Goal: Transaction & Acquisition: Obtain resource

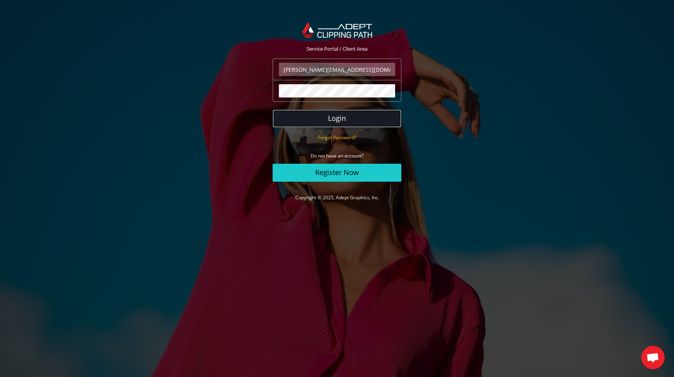
click at [332, 117] on button "Login" at bounding box center [337, 119] width 129 height 18
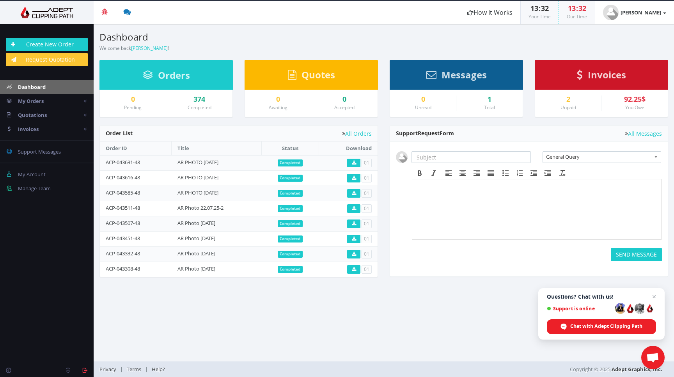
click at [613, 74] on span "Invoices" at bounding box center [607, 74] width 38 height 13
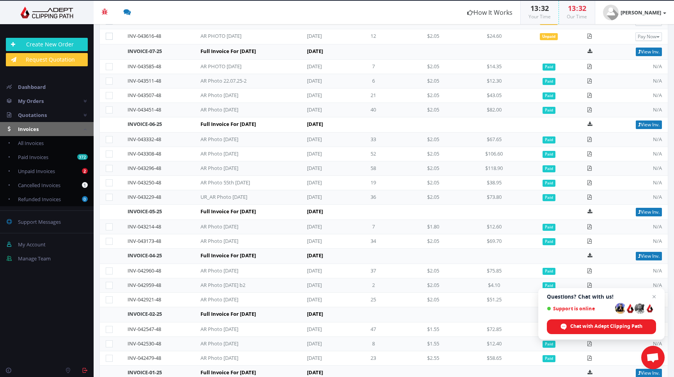
scroll to position [146, 0]
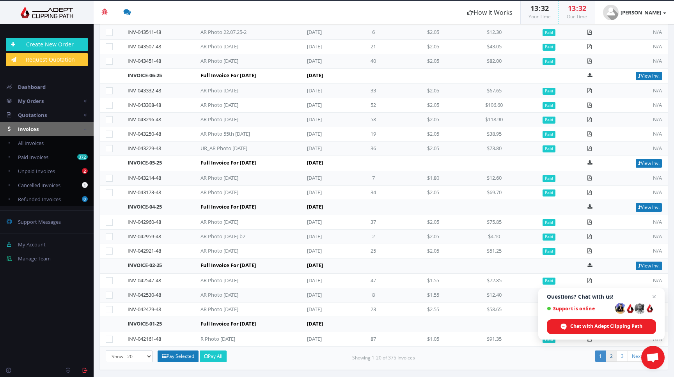
click at [608, 357] on link "2" at bounding box center [611, 356] width 11 height 11
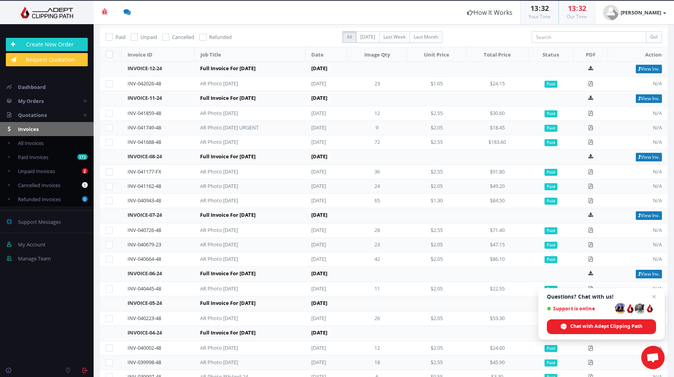
scroll to position [206, 0]
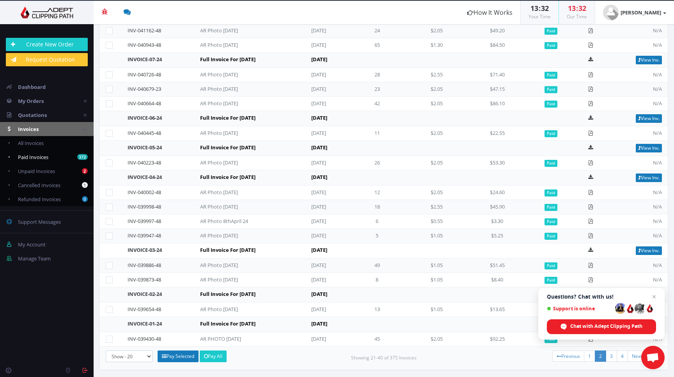
click at [33, 156] on span "Paid Invoices" at bounding box center [33, 157] width 30 height 7
checkbox input "true"
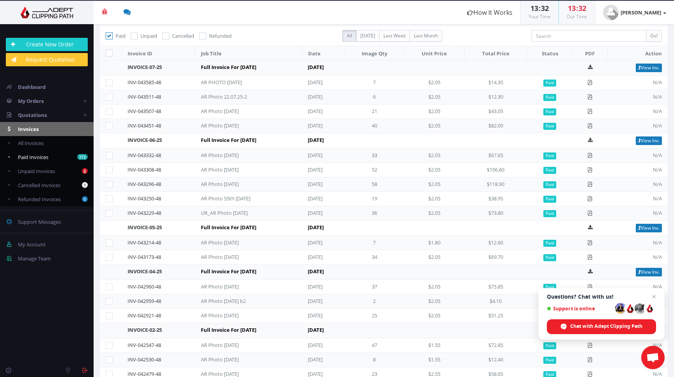
scroll to position [175, 0]
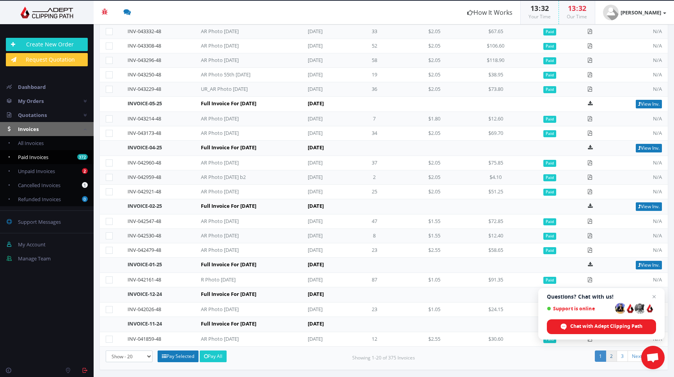
drag, startPoint x: 606, startPoint y: 358, endPoint x: 580, endPoint y: 352, distance: 27.2
click at [606, 358] on link "2" at bounding box center [611, 356] width 11 height 11
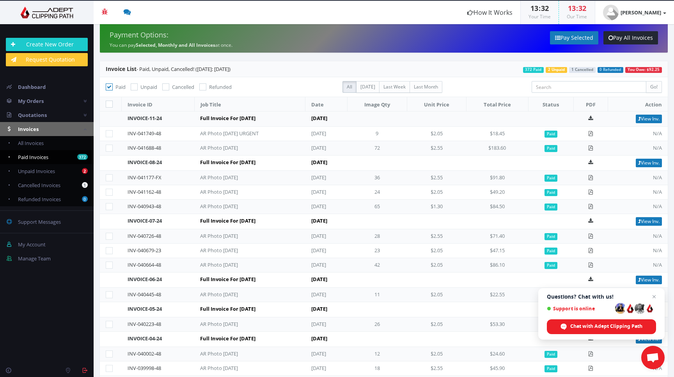
scroll to position [190, 0]
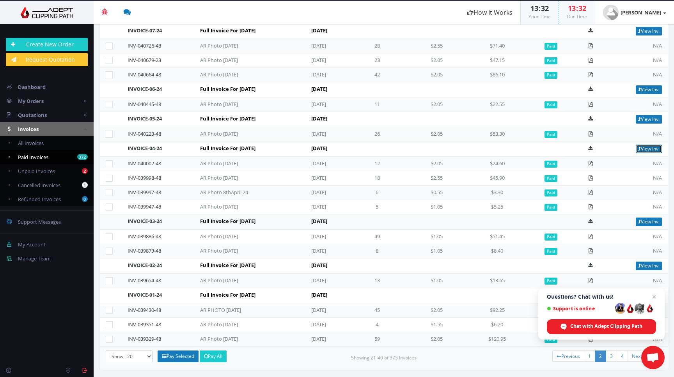
click at [648, 148] on link "View Inv." at bounding box center [649, 149] width 26 height 9
click at [648, 117] on link "View Inv." at bounding box center [649, 119] width 26 height 9
click at [638, 89] on link "View Inv." at bounding box center [649, 89] width 26 height 9
click at [642, 30] on link "View Inv." at bounding box center [649, 31] width 26 height 9
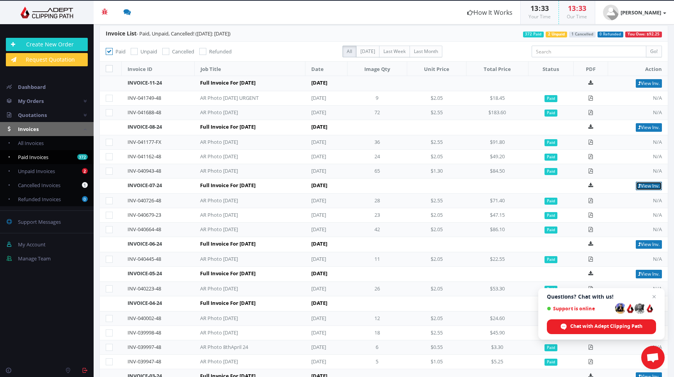
scroll to position [27, 0]
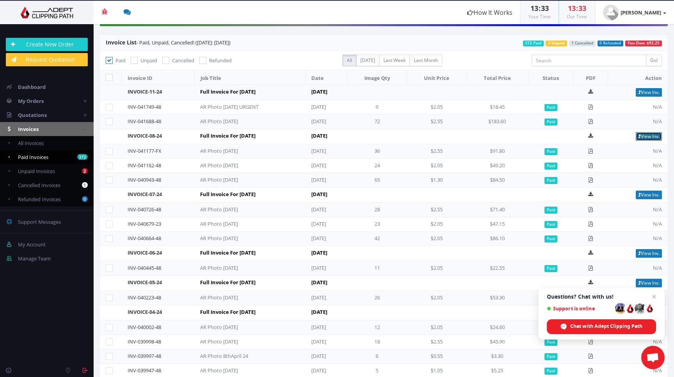
click at [645, 136] on link "View Inv." at bounding box center [649, 136] width 26 height 9
click at [643, 91] on link "View Inv." at bounding box center [649, 92] width 26 height 9
click at [655, 296] on span "Open chat" at bounding box center [654, 296] width 9 height 9
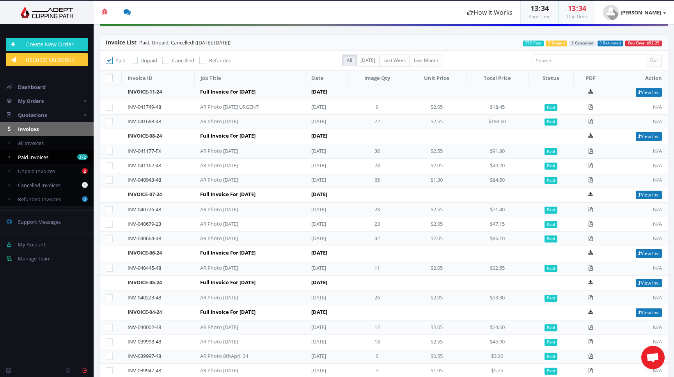
scroll to position [190, 0]
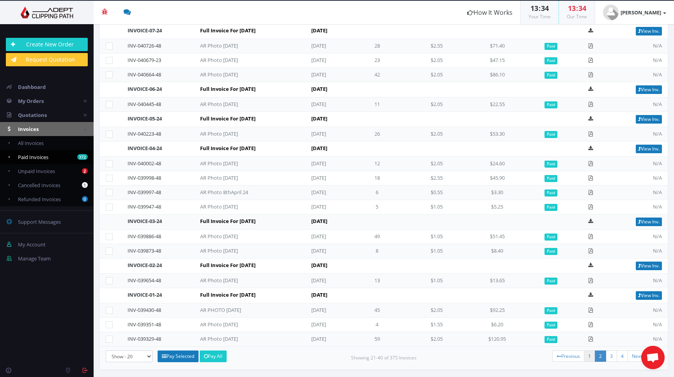
click at [584, 356] on link "1" at bounding box center [589, 356] width 11 height 11
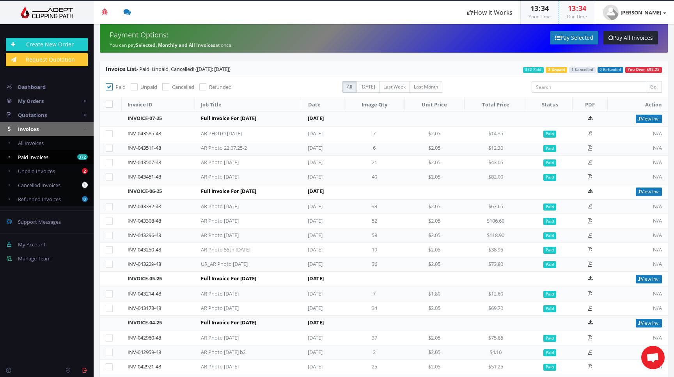
scroll to position [175, 0]
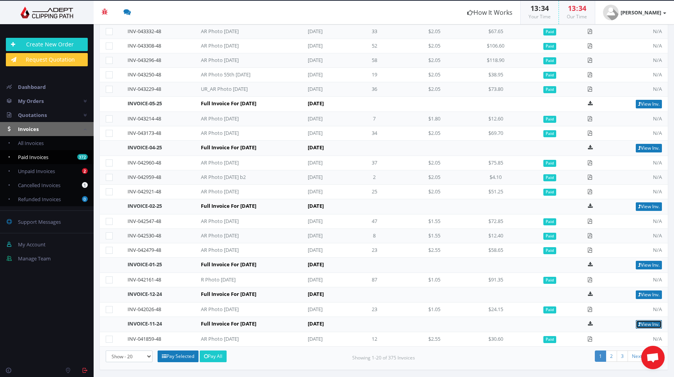
click at [644, 322] on link "View Inv." at bounding box center [649, 324] width 26 height 9
click at [645, 293] on link "View Inv." at bounding box center [649, 295] width 26 height 9
click at [644, 265] on link "View Inv." at bounding box center [649, 265] width 26 height 9
click at [641, 206] on link "View Inv." at bounding box center [649, 207] width 26 height 9
click at [665, 13] on b at bounding box center [664, 13] width 3 height 2
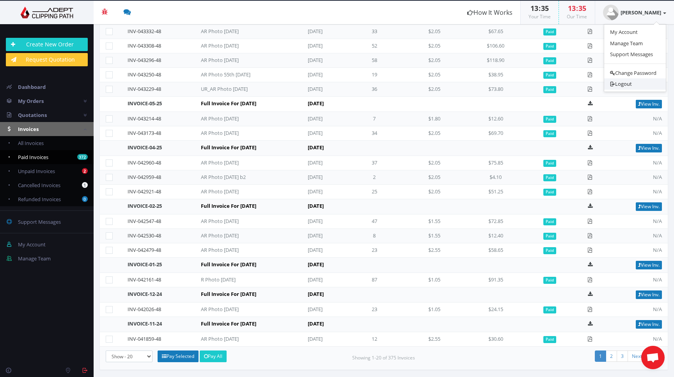
click at [635, 82] on link "Logout" at bounding box center [635, 83] width 62 height 11
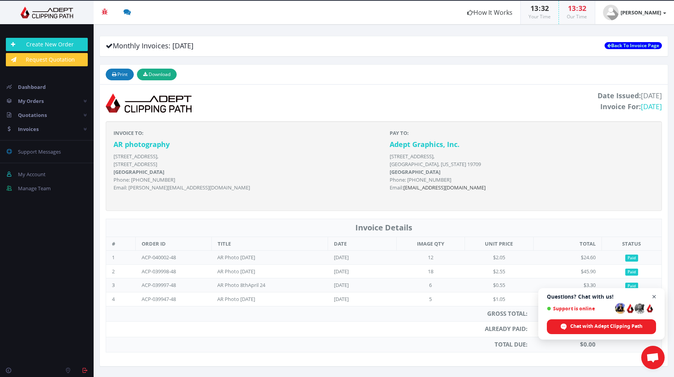
click at [655, 297] on span "Open chat" at bounding box center [655, 297] width 10 height 10
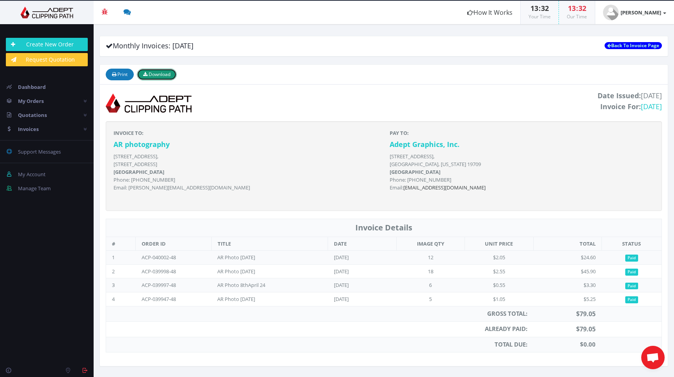
click at [163, 75] on span "Download" at bounding box center [160, 74] width 22 height 7
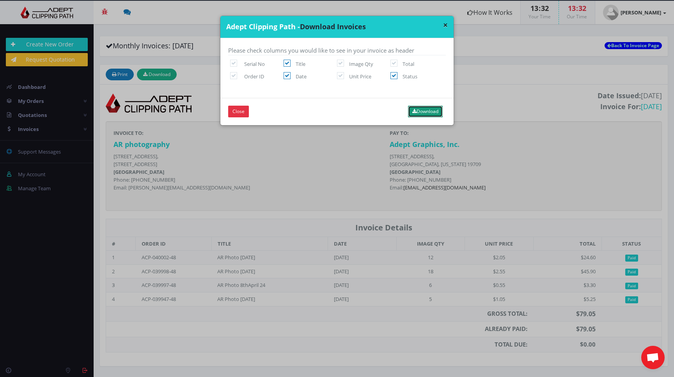
click at [426, 111] on button "Download" at bounding box center [425, 112] width 35 height 12
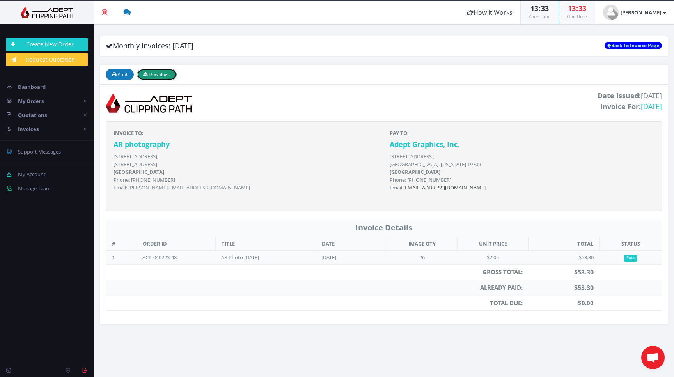
click at [162, 73] on span "Download" at bounding box center [160, 74] width 22 height 7
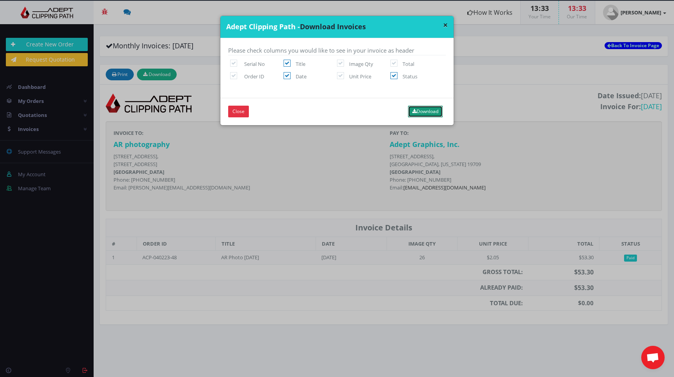
click at [429, 112] on button "Download" at bounding box center [425, 112] width 35 height 12
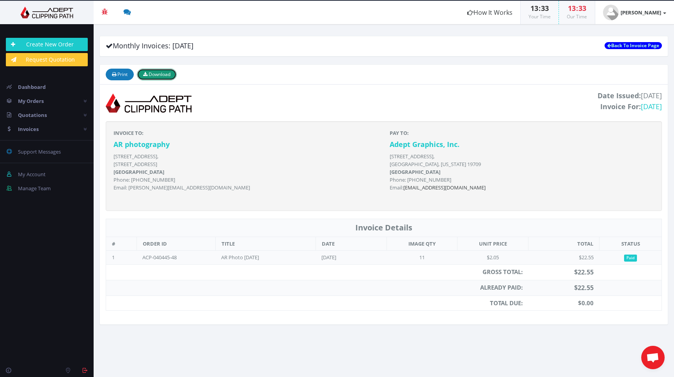
click at [154, 75] on span "Download" at bounding box center [160, 74] width 22 height 7
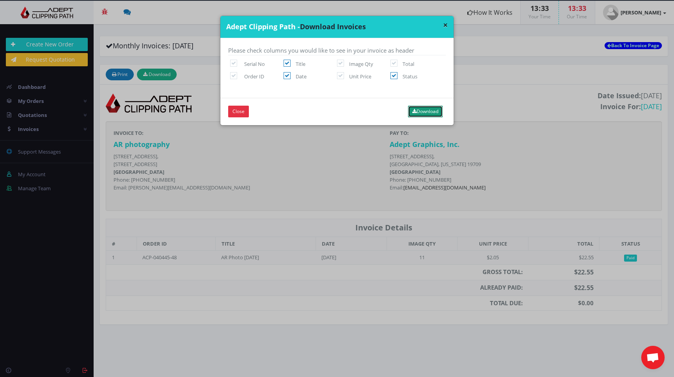
click at [424, 113] on button "Download" at bounding box center [425, 112] width 35 height 12
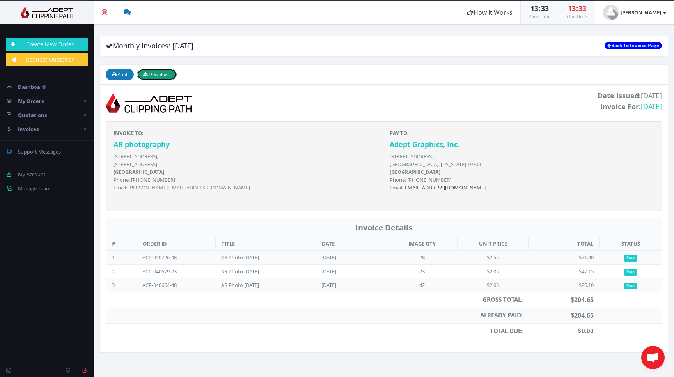
click at [157, 74] on span "Download" at bounding box center [160, 74] width 22 height 7
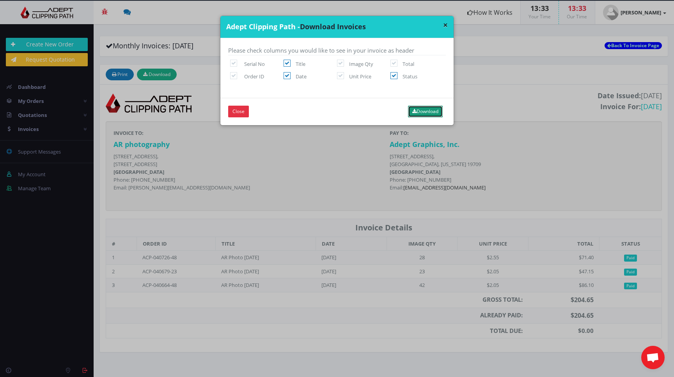
click at [416, 111] on button "Download" at bounding box center [425, 112] width 35 height 12
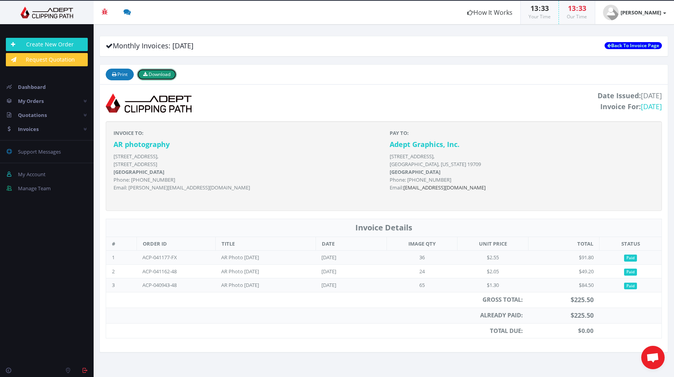
click at [169, 72] on span "Download" at bounding box center [160, 74] width 22 height 7
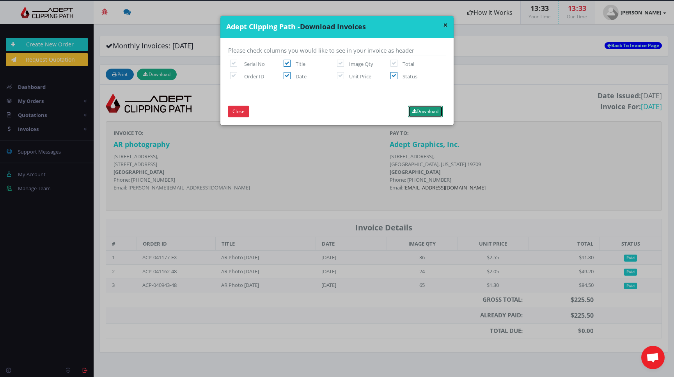
click at [432, 110] on button "Download" at bounding box center [425, 112] width 35 height 12
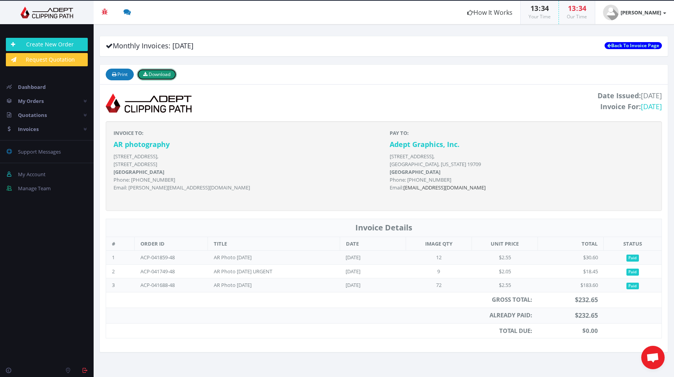
click at [158, 71] on span "Download" at bounding box center [160, 74] width 22 height 7
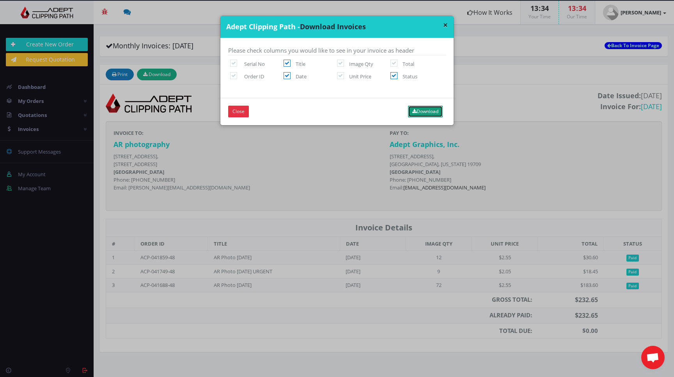
click at [427, 110] on button "Download" at bounding box center [425, 112] width 35 height 12
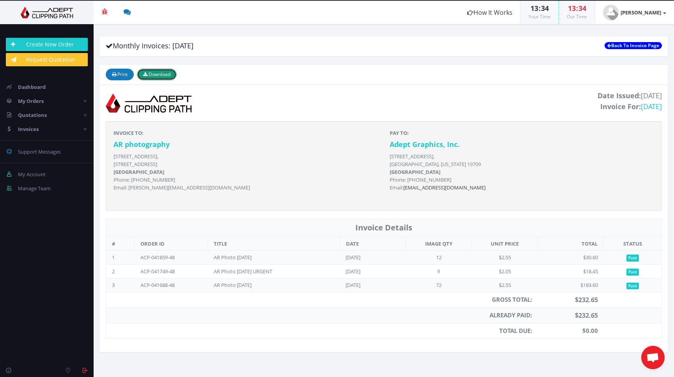
click at [166, 75] on span "Download" at bounding box center [160, 74] width 22 height 7
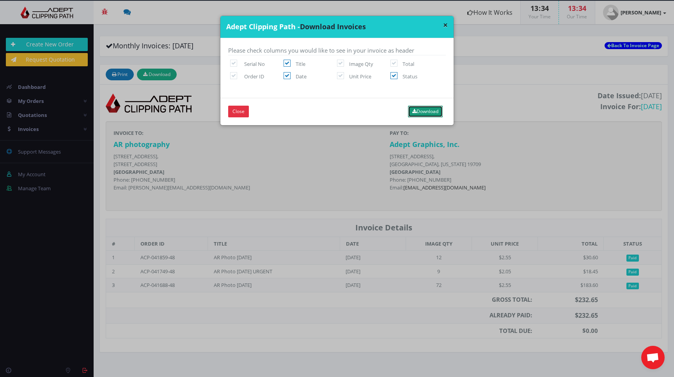
click at [422, 110] on button "Download" at bounding box center [425, 112] width 35 height 12
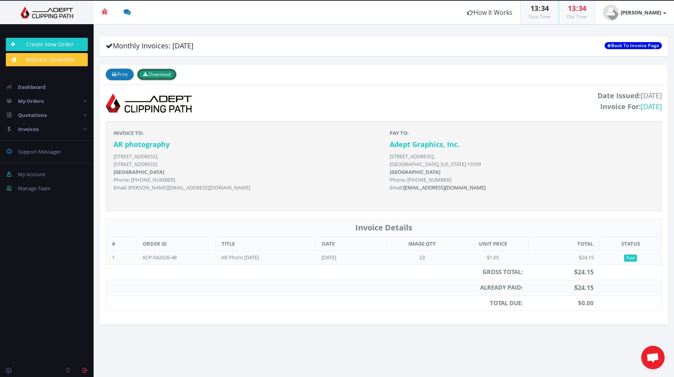
click at [163, 72] on span "Download" at bounding box center [160, 74] width 22 height 7
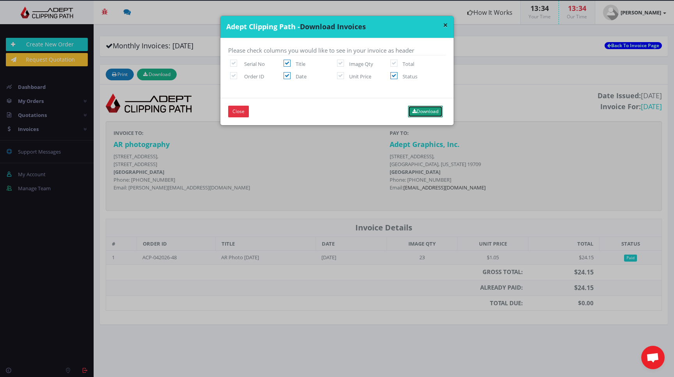
click at [428, 110] on button "Download" at bounding box center [425, 112] width 35 height 12
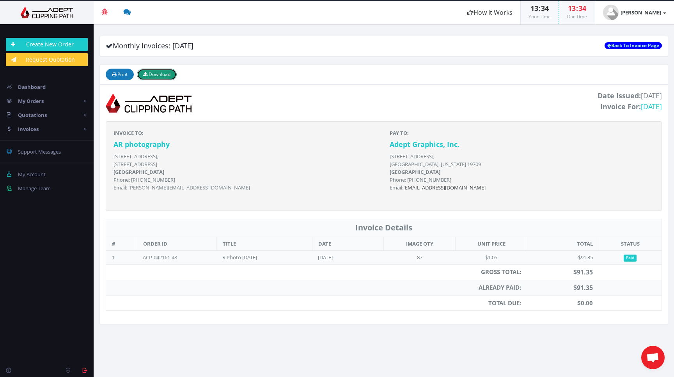
click at [160, 75] on span "Download" at bounding box center [160, 74] width 22 height 7
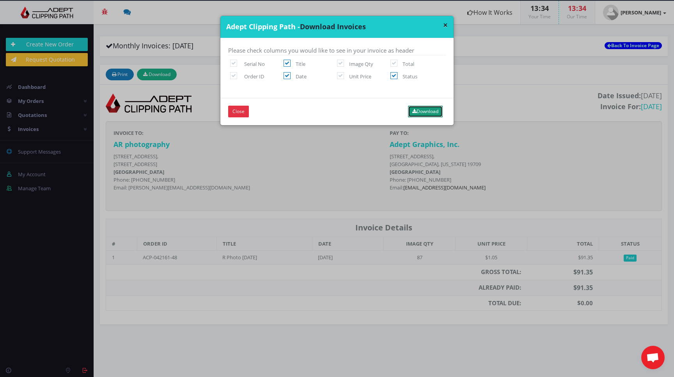
click at [421, 113] on button "Download" at bounding box center [425, 112] width 35 height 12
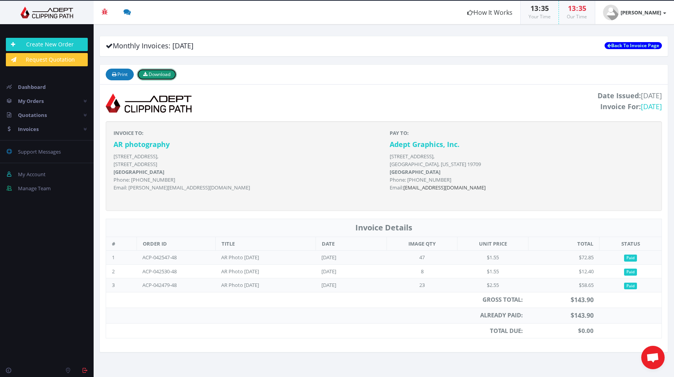
click at [156, 73] on span "Download" at bounding box center [160, 74] width 22 height 7
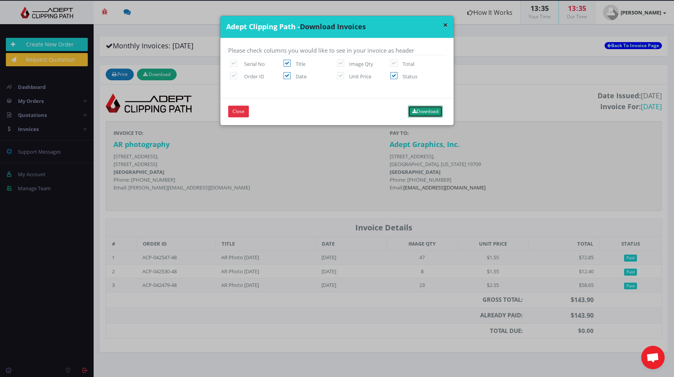
click at [423, 110] on button "Download" at bounding box center [425, 112] width 35 height 12
